Goal: Task Accomplishment & Management: Manage account settings

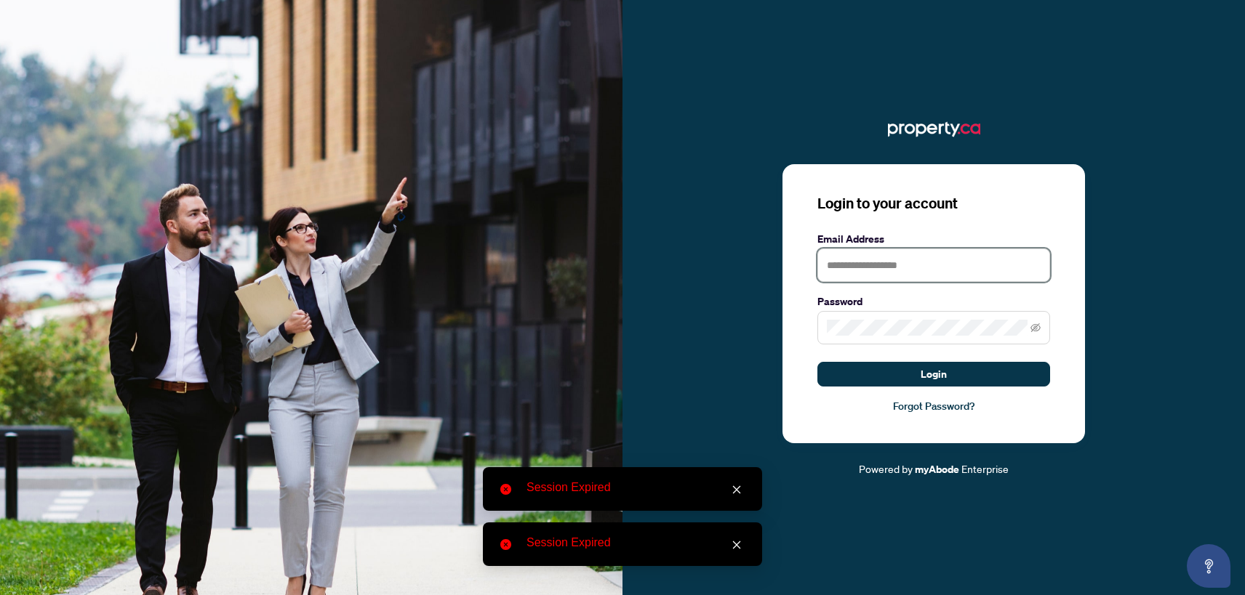
click at [906, 273] on input "text" at bounding box center [933, 265] width 233 height 33
type input "**********"
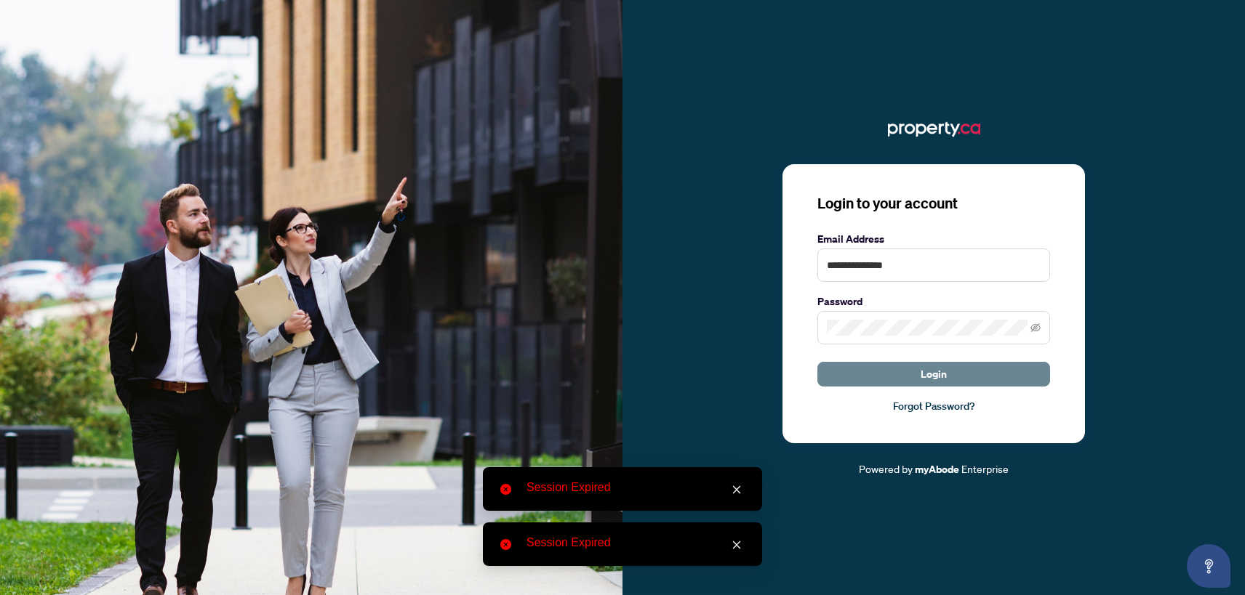
click at [883, 369] on button "Login" at bounding box center [933, 374] width 233 height 25
